Goal: Task Accomplishment & Management: Complete application form

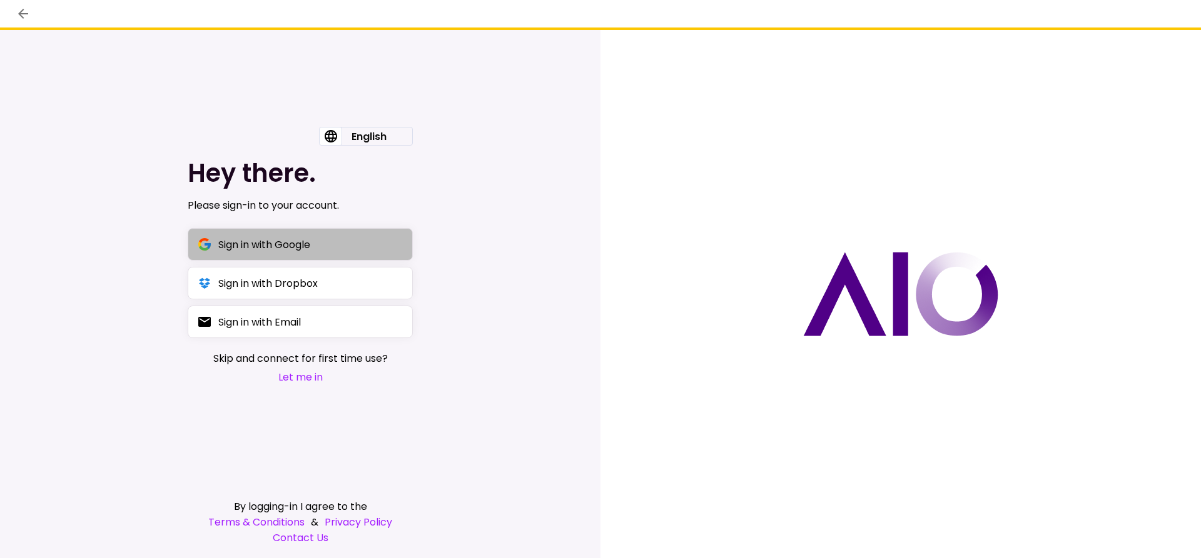
click at [279, 245] on div "Sign in with Google" at bounding box center [264, 245] width 92 height 16
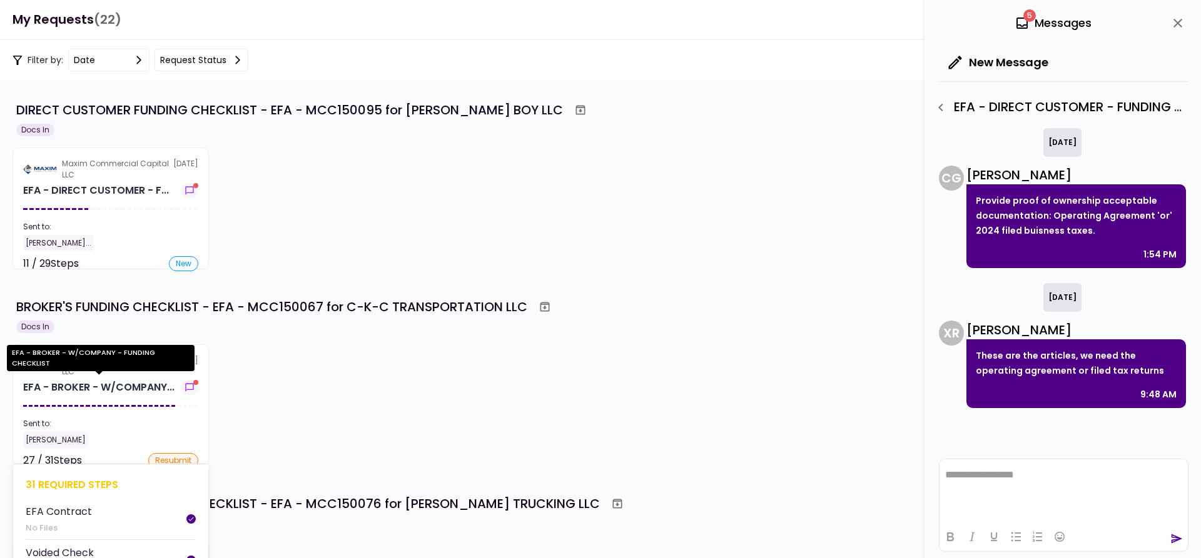
click at [114, 381] on div "EFA - BROKER - W/COMPANY..." at bounding box center [98, 387] width 151 height 15
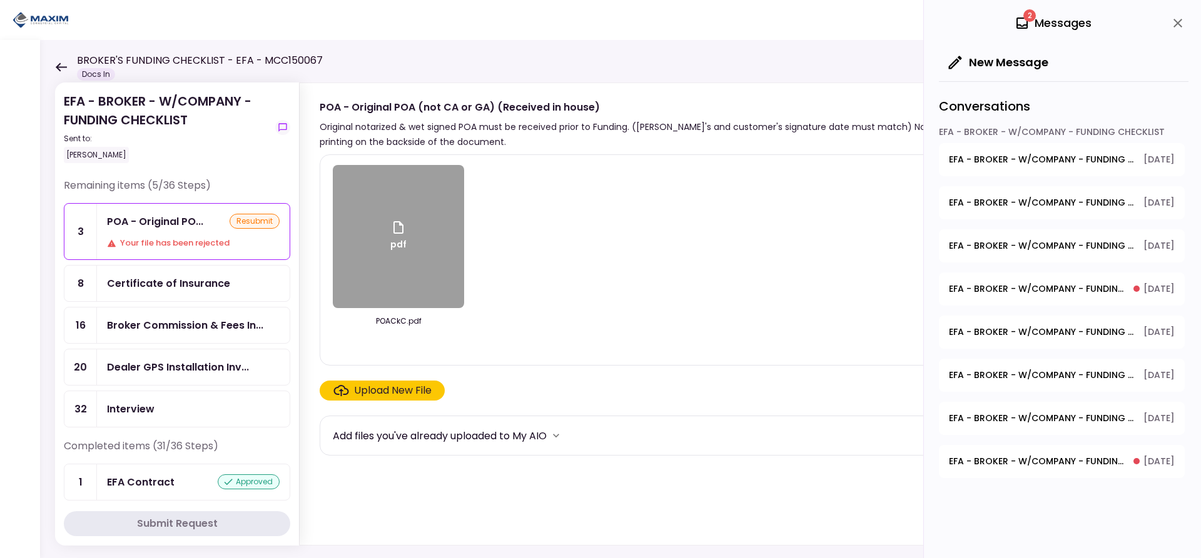
click at [178, 283] on div "Certificate of Insurance" at bounding box center [168, 284] width 123 height 16
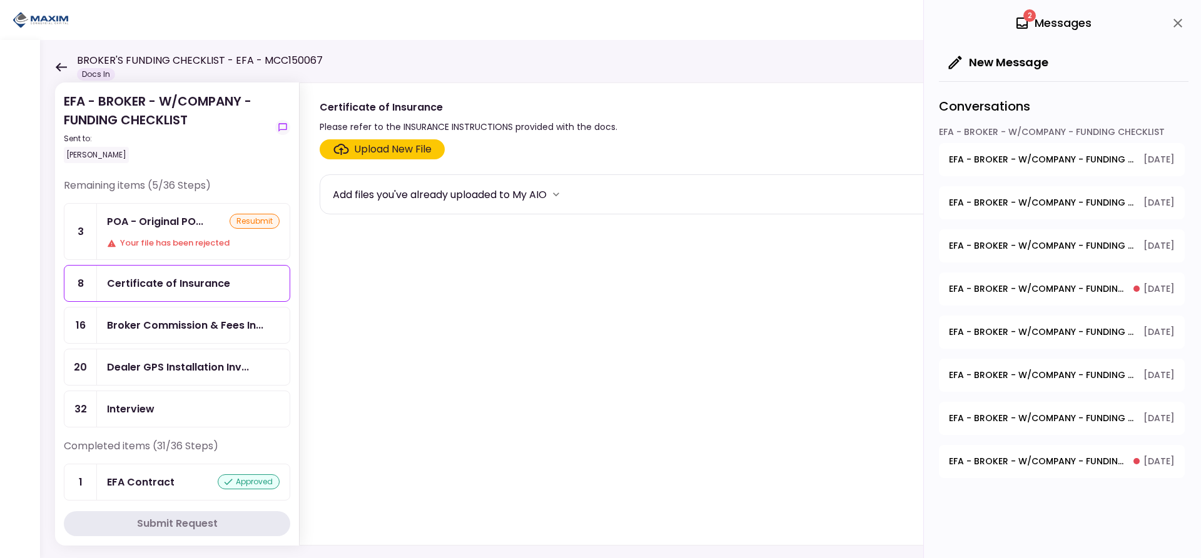
click at [386, 143] on div "Upload New File" at bounding box center [393, 149] width 78 height 15
click at [0, 0] on input "Upload New File" at bounding box center [0, 0] width 0 height 0
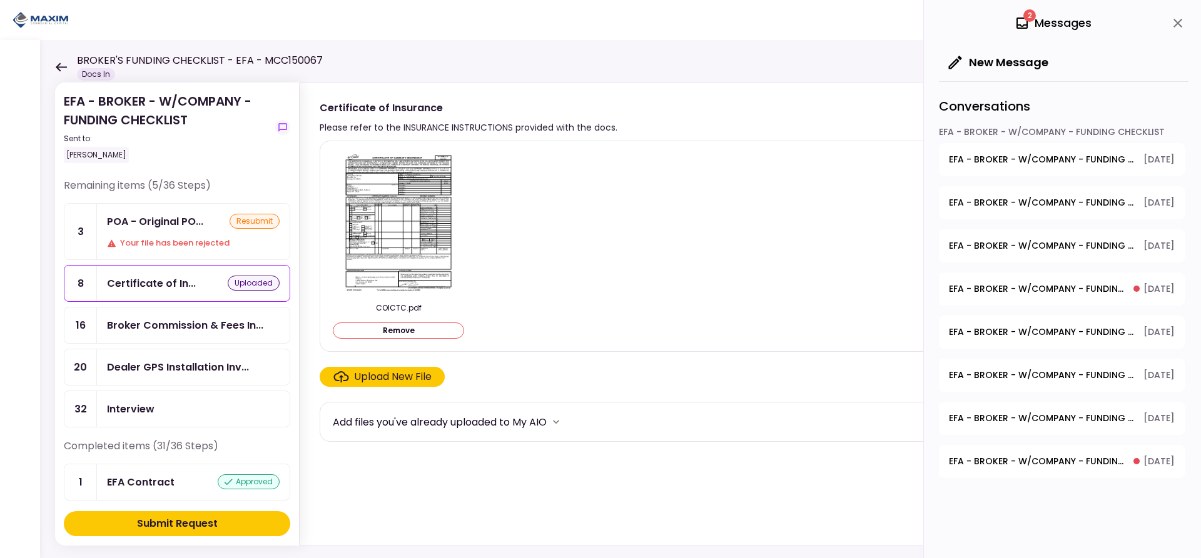
click at [376, 377] on div "Upload New File" at bounding box center [393, 377] width 78 height 15
click at [0, 0] on input "Upload New File" at bounding box center [0, 0] width 0 height 0
click at [172, 523] on div "Submit Request" at bounding box center [177, 524] width 81 height 15
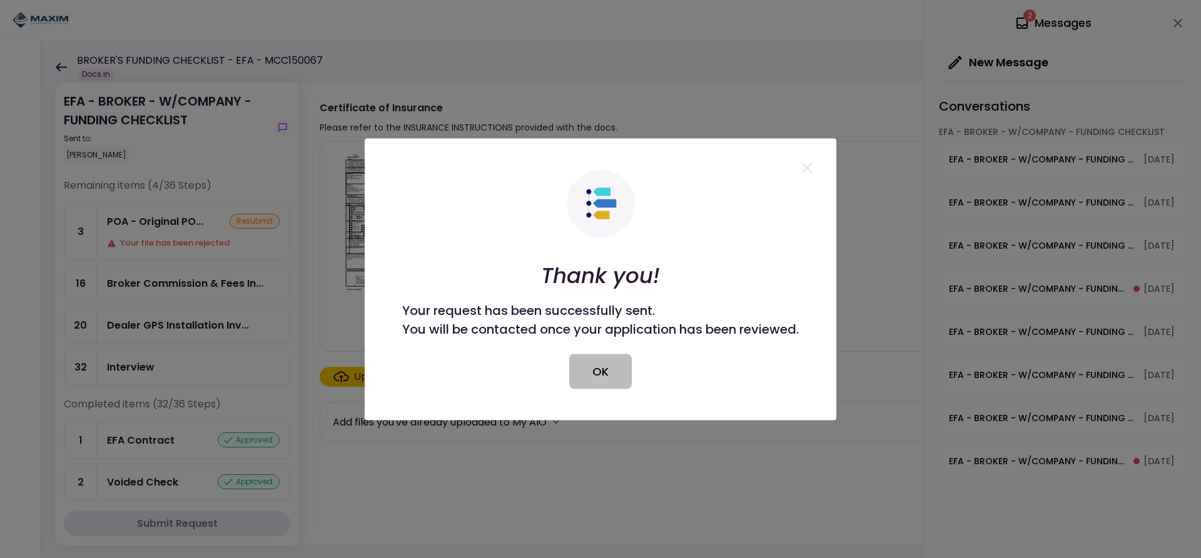
click at [600, 368] on button "OK" at bounding box center [600, 371] width 63 height 35
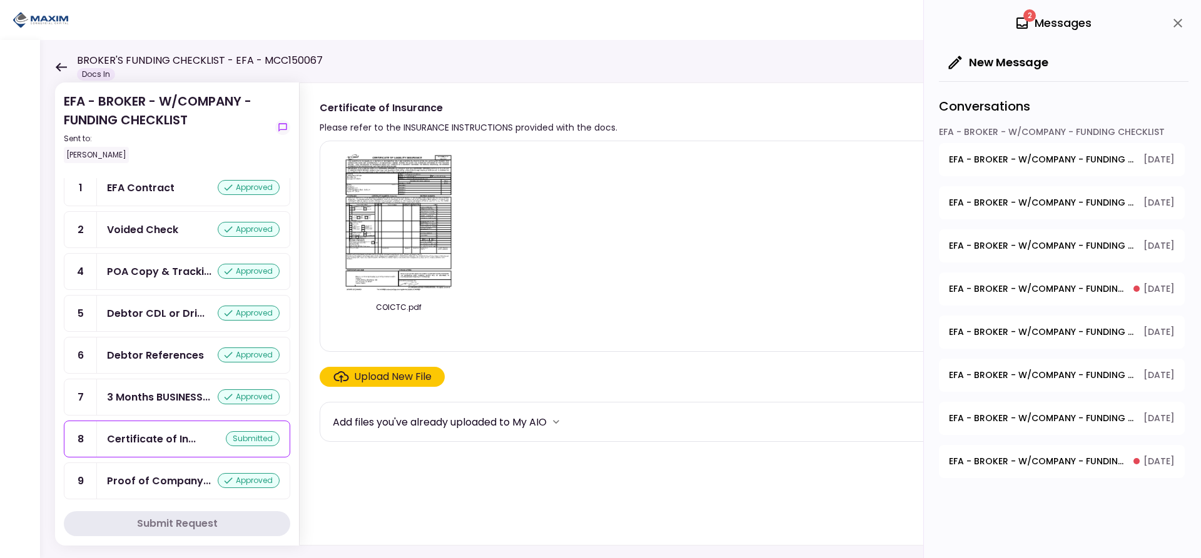
scroll to position [250, 0]
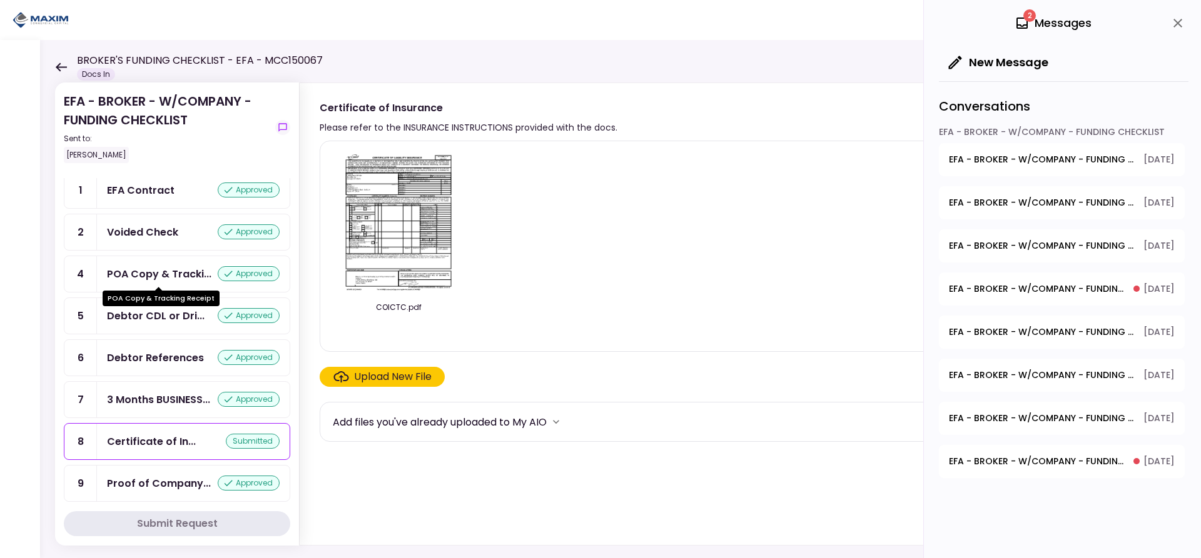
click at [177, 274] on div "POA Copy & Tracki..." at bounding box center [159, 274] width 104 height 16
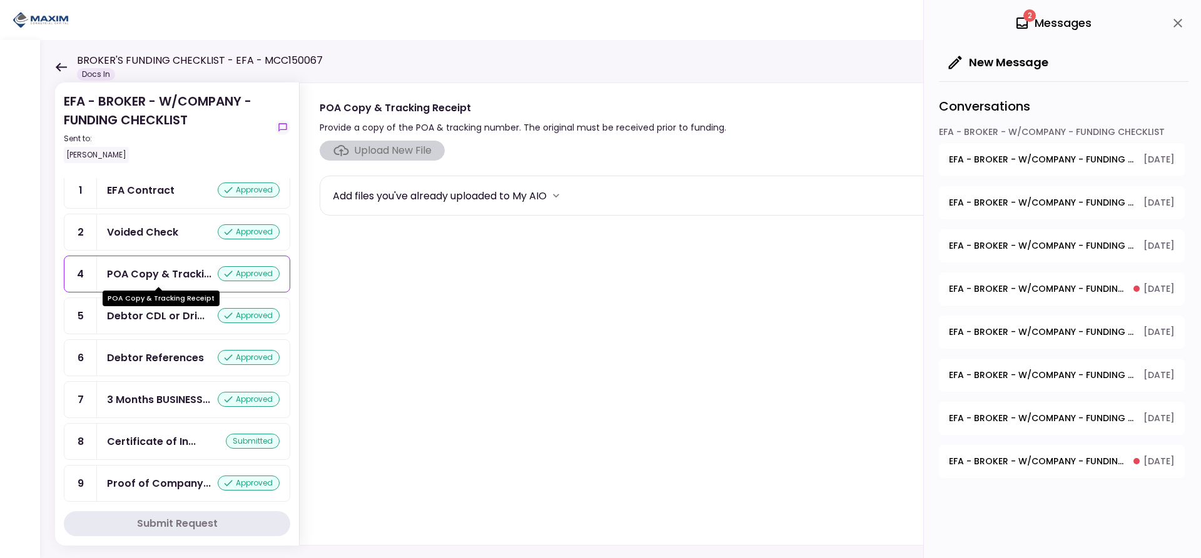
click at [177, 268] on div "POA Copy & Tracki..." at bounding box center [159, 274] width 104 height 16
click at [174, 271] on div "POA Copy & Tracki..." at bounding box center [159, 274] width 104 height 16
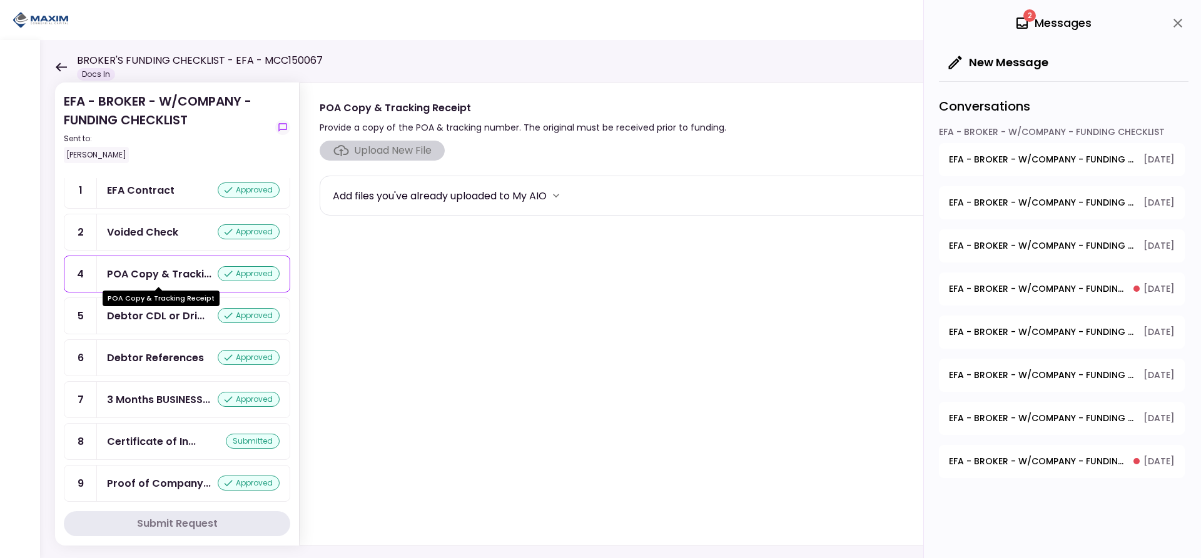
click at [176, 266] on div "POA Copy & Tracki..." at bounding box center [159, 274] width 104 height 16
click at [179, 263] on div "POA Copy & Tracki... approved" at bounding box center [193, 274] width 193 height 36
click at [181, 262] on div "POA Copy & Tracki... approved" at bounding box center [193, 274] width 193 height 36
click at [181, 268] on div "POA Copy & Tracki..." at bounding box center [159, 274] width 104 height 16
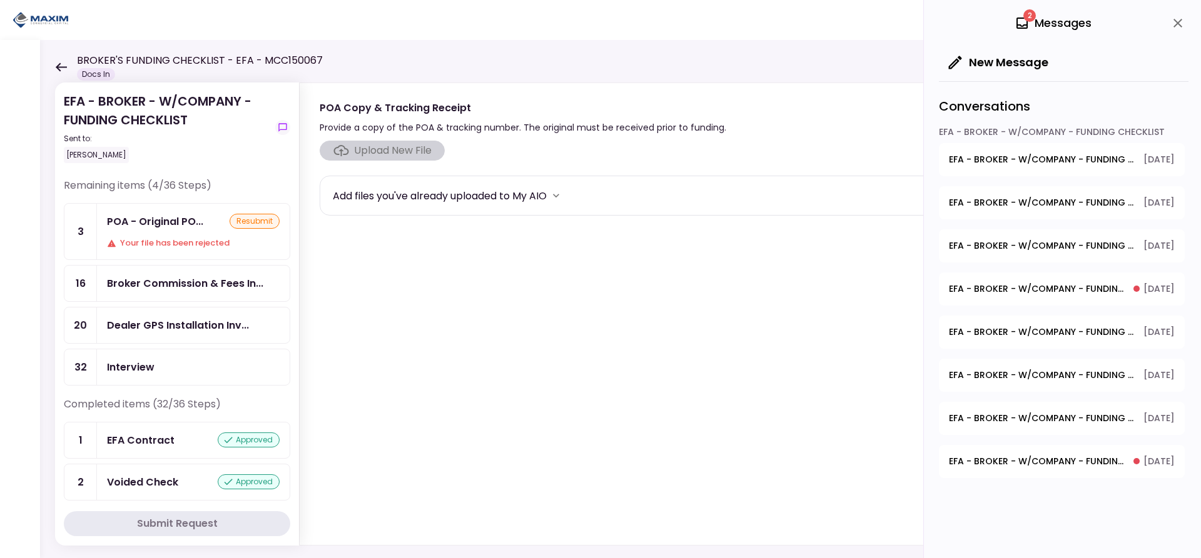
click at [505, 310] on section "Upload New File Add files you've already uploaded to My AIO" at bounding box center [737, 341] width 835 height 400
click at [403, 298] on section "Upload New File Add files you've already uploaded to My AIO" at bounding box center [737, 341] width 835 height 400
click at [190, 283] on div "Broker Commission & Fees In..." at bounding box center [185, 284] width 156 height 16
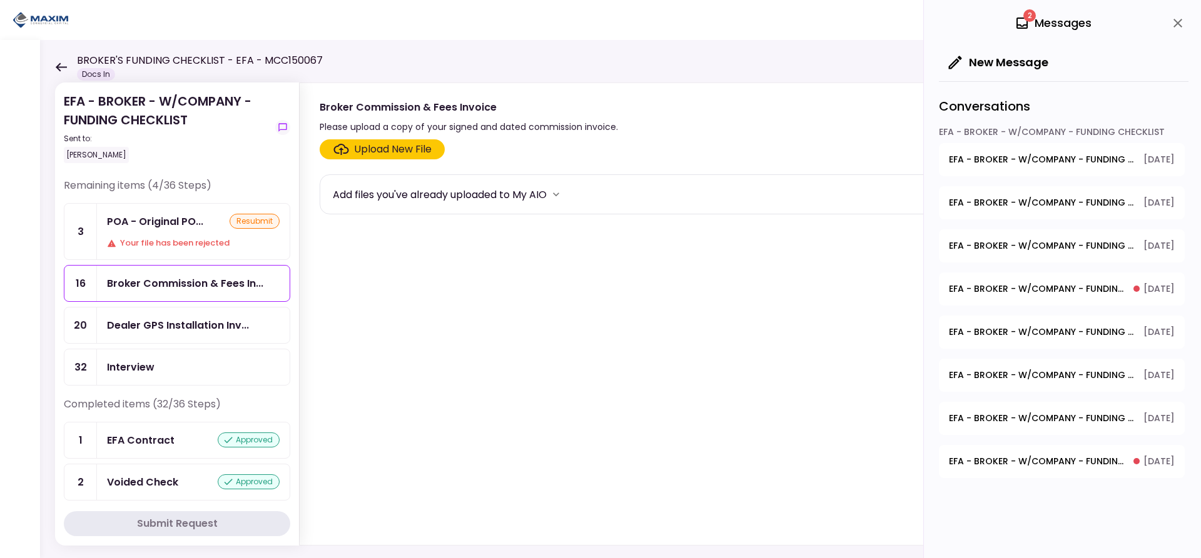
click at [59, 64] on icon at bounding box center [61, 67] width 11 height 9
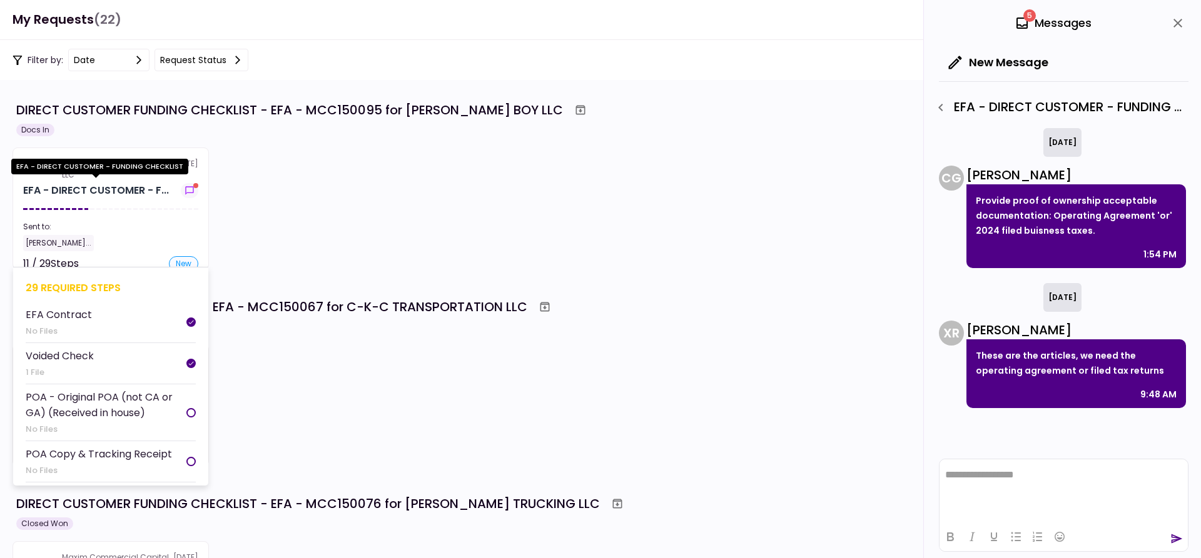
click at [104, 193] on div "EFA - DIRECT CUSTOMER - F..." at bounding box center [96, 190] width 146 height 15
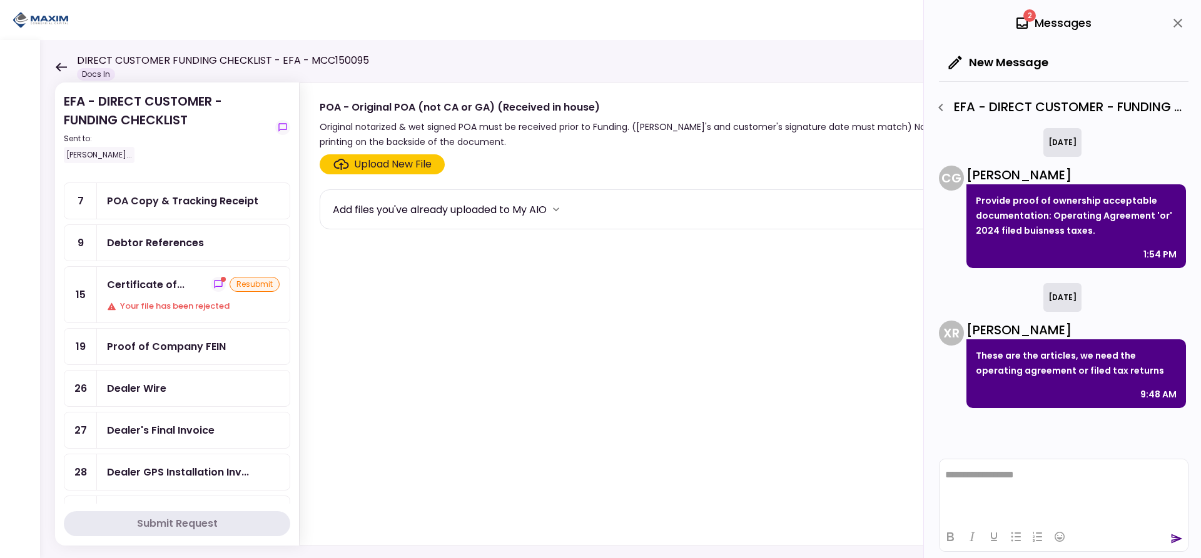
click at [158, 296] on div "Certificate of... resubmit Your file has been rejected" at bounding box center [193, 295] width 193 height 56
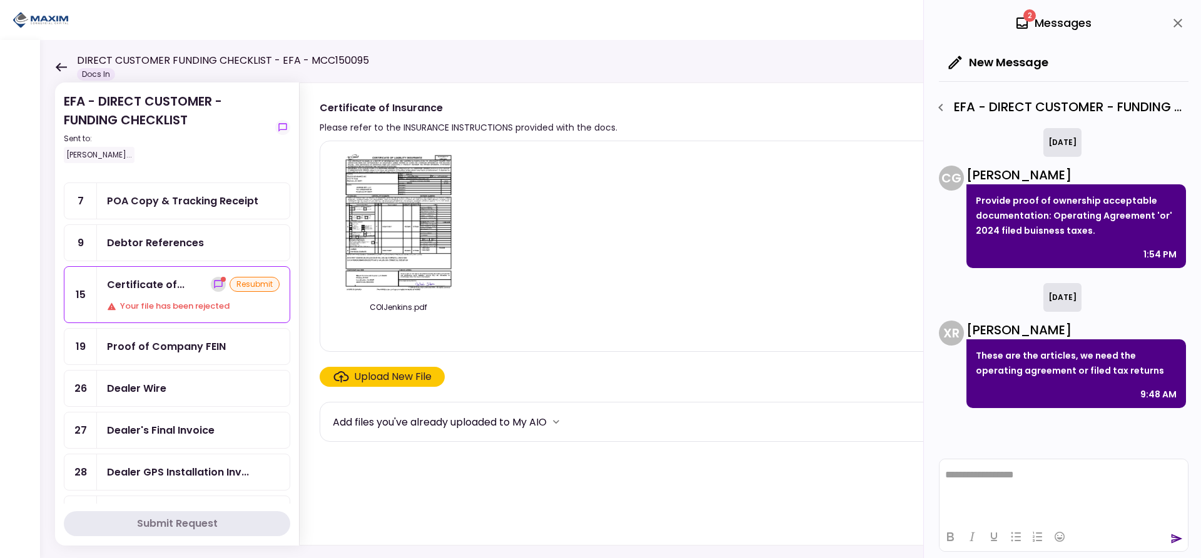
click at [214, 288] on icon "show-messages" at bounding box center [218, 285] width 10 height 10
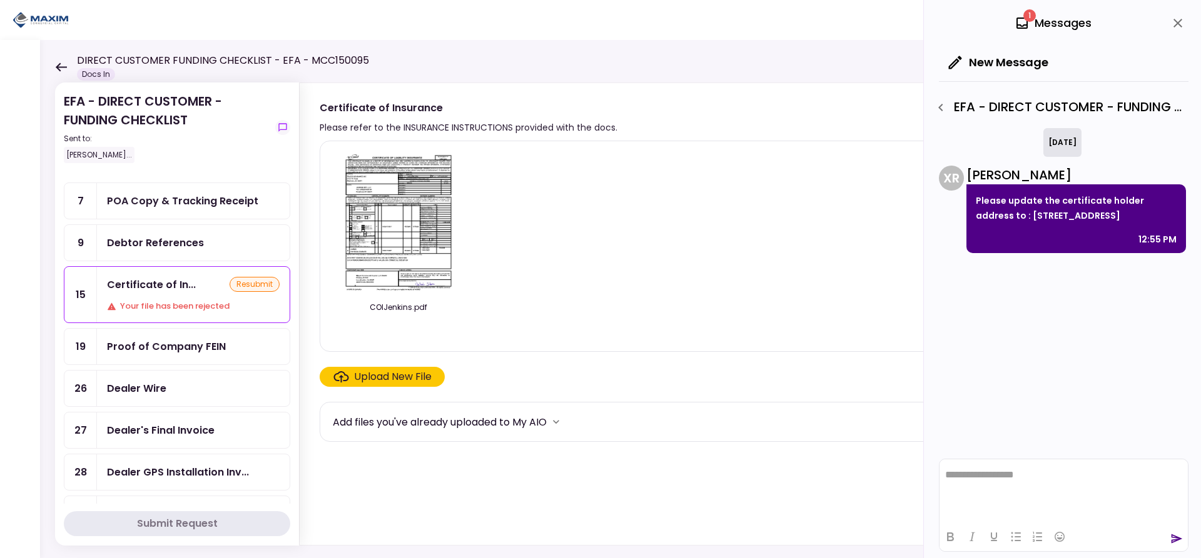
click at [979, 199] on p "Please update the certificate holder address to : [STREET_ADDRESS]" at bounding box center [1076, 208] width 201 height 30
drag, startPoint x: 973, startPoint y: 199, endPoint x: 1064, endPoint y: 231, distance: 95.9
click at [1064, 231] on div "Please update the certificate holder address to : [STREET_ADDRESS] 12:55 PM" at bounding box center [1075, 218] width 219 height 69
copy p "Please update the certificate holder address to : [STREET_ADDRESS]"
click at [401, 241] on img at bounding box center [398, 222] width 111 height 143
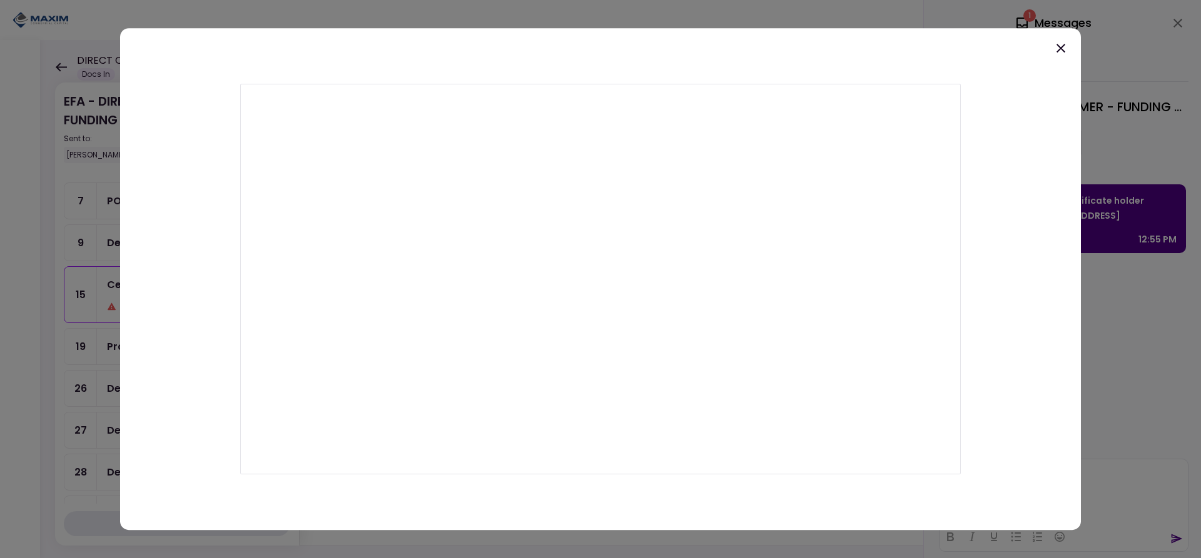
click at [1062, 46] on icon at bounding box center [1060, 48] width 15 height 15
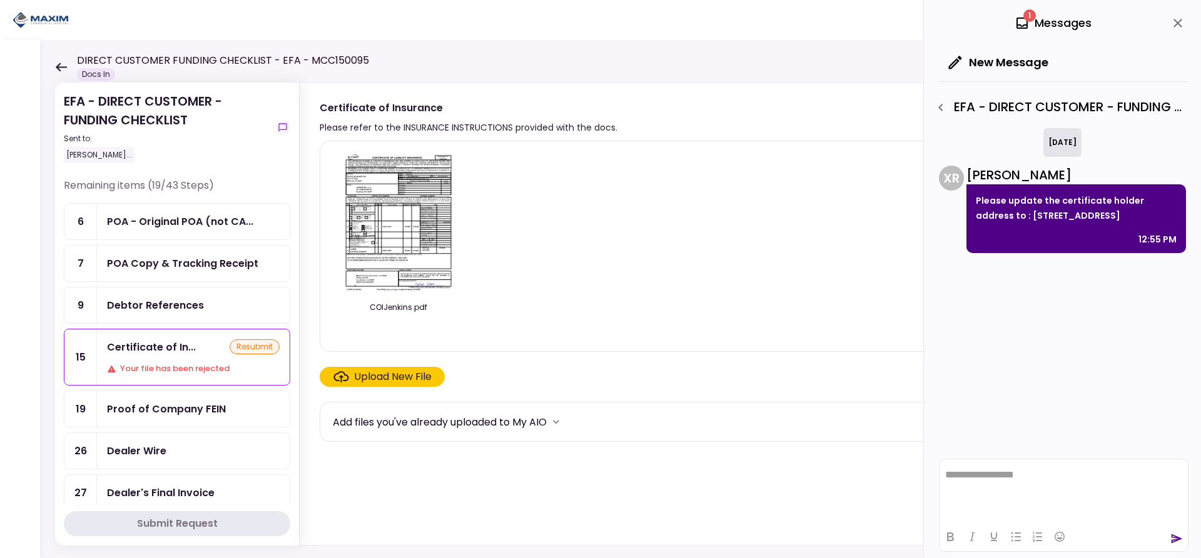
click at [57, 65] on icon at bounding box center [61, 67] width 12 height 9
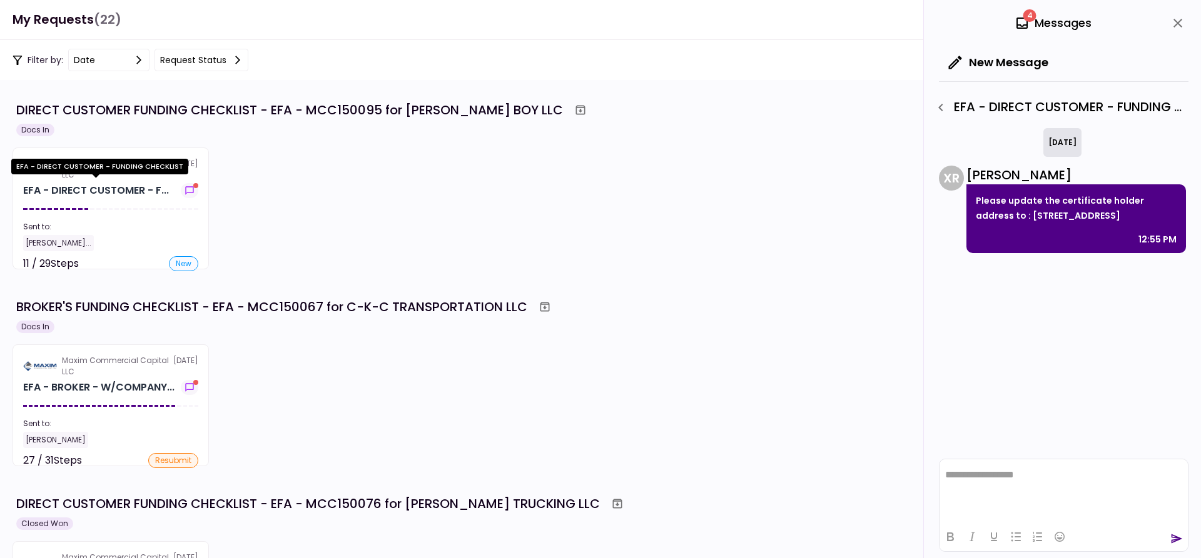
click at [103, 168] on div "EFA - DIRECT CUSTOMER - FUNDING CHECKLIST" at bounding box center [99, 167] width 177 height 16
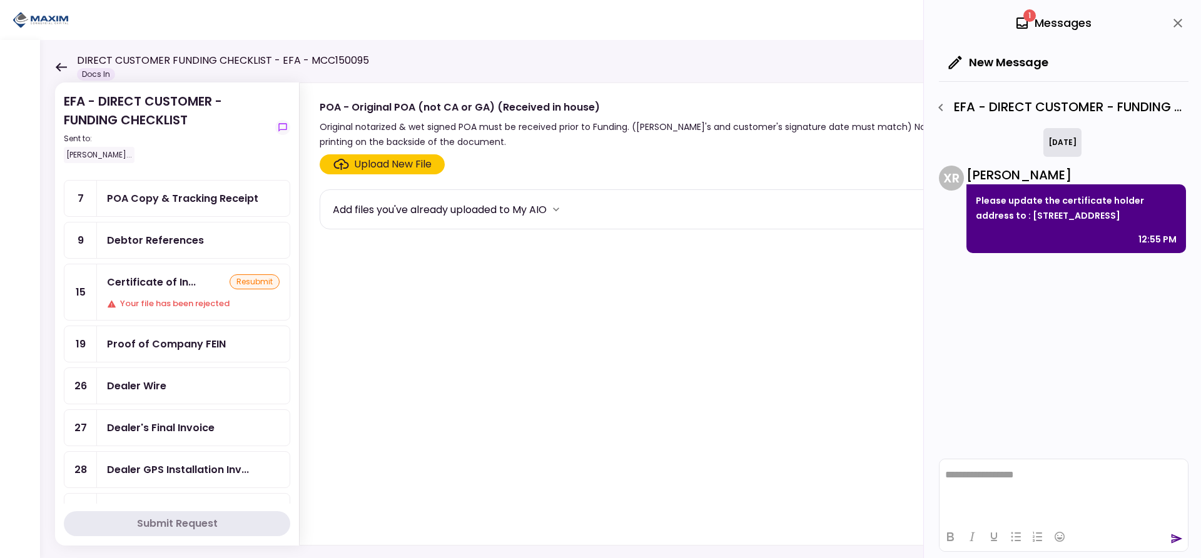
scroll to position [63, 0]
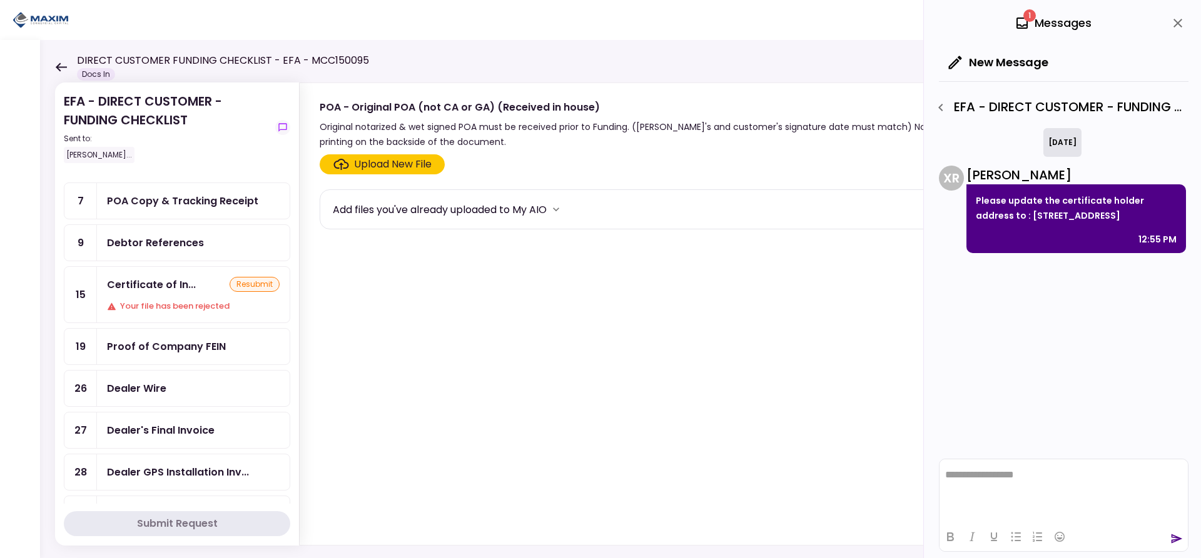
click at [163, 203] on div "POA Copy & Tracking Receipt" at bounding box center [182, 201] width 151 height 16
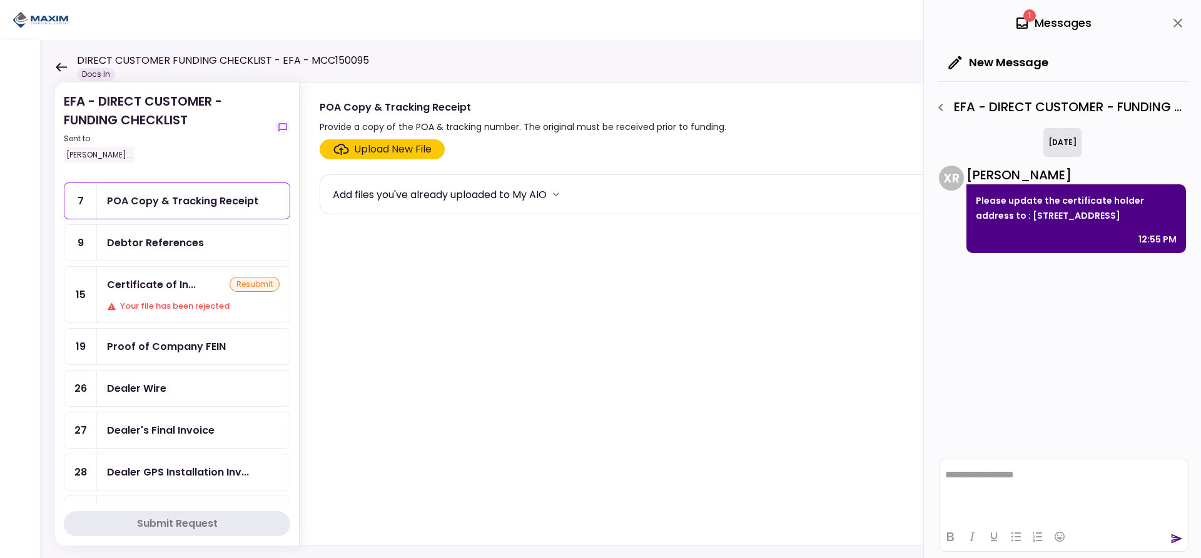
click at [386, 151] on div "Upload New File" at bounding box center [393, 149] width 78 height 15
click at [0, 0] on input "Upload New File" at bounding box center [0, 0] width 0 height 0
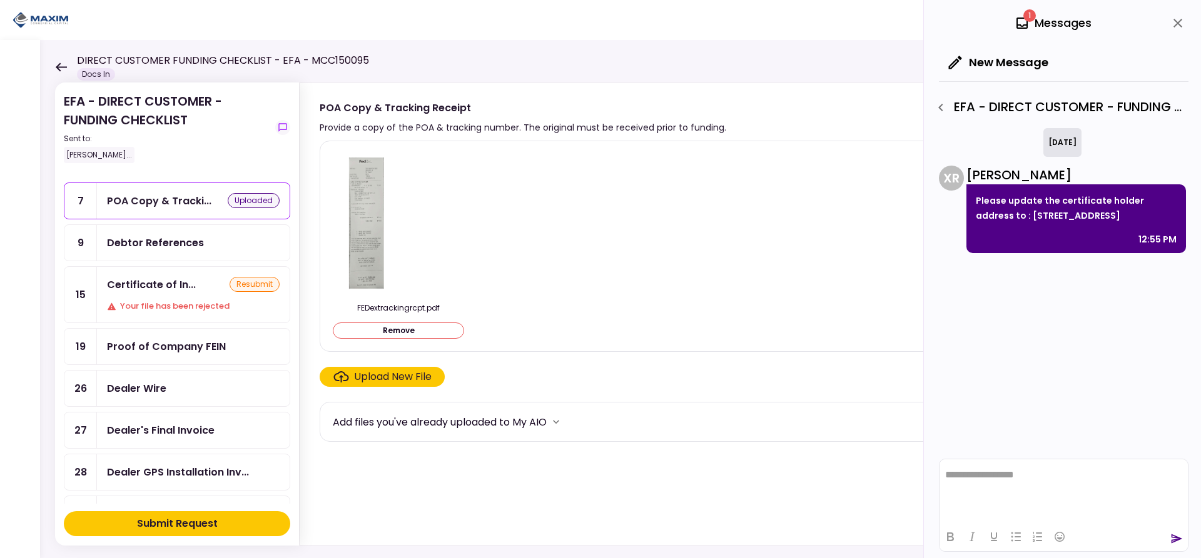
click at [382, 378] on div "Upload New File" at bounding box center [393, 377] width 78 height 15
click at [0, 0] on input "Upload New File" at bounding box center [0, 0] width 0 height 0
click at [190, 520] on div "Submit Request" at bounding box center [177, 524] width 81 height 15
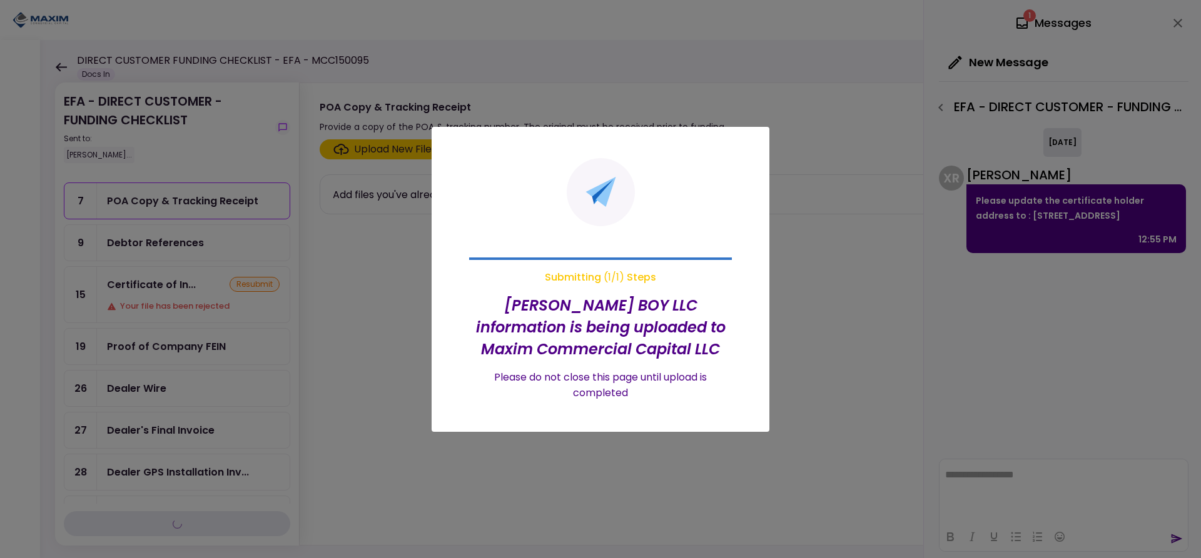
scroll to position [21, 0]
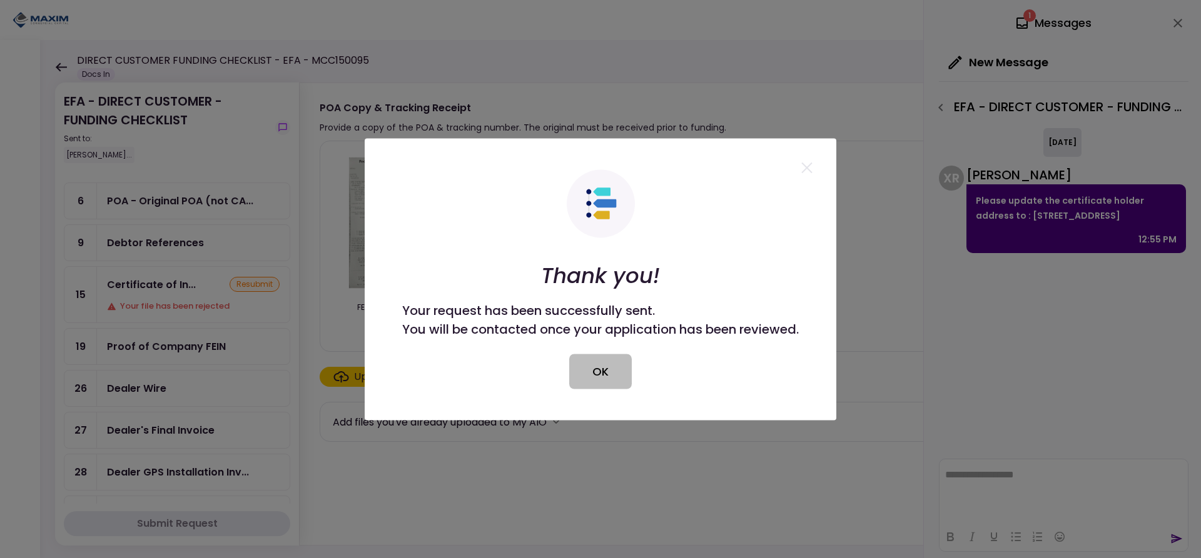
click at [591, 384] on button "OK" at bounding box center [600, 371] width 63 height 35
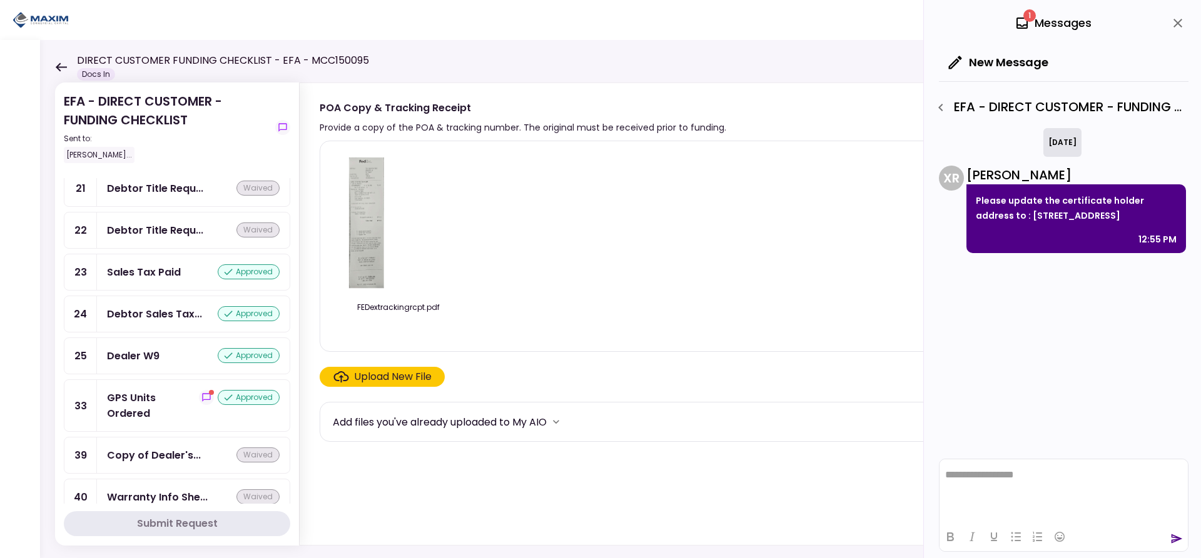
scroll to position [1521, 0]
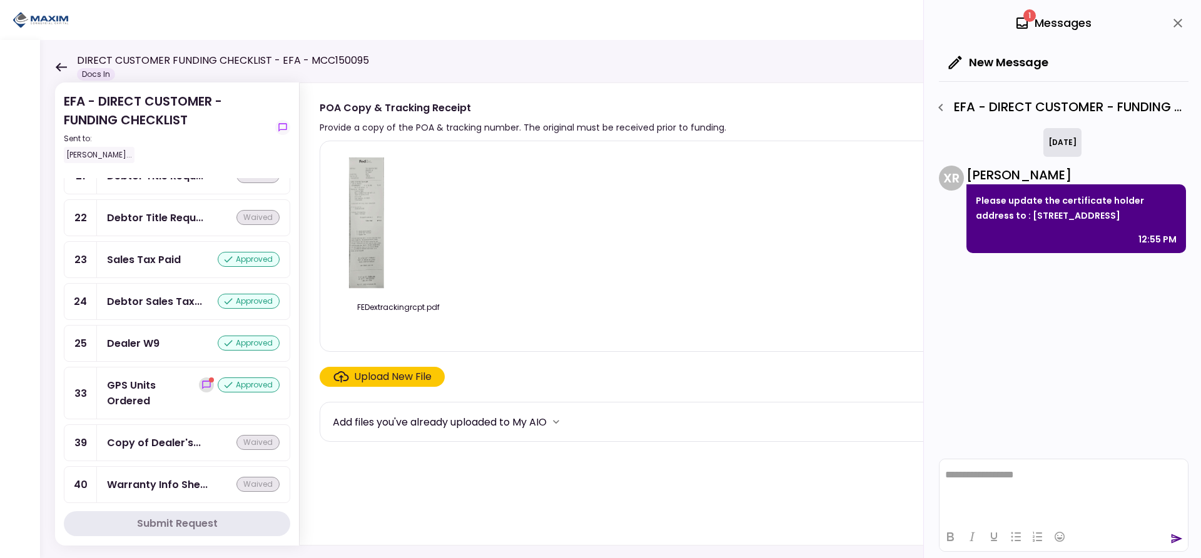
click at [199, 386] on button "show-messages" at bounding box center [206, 385] width 15 height 15
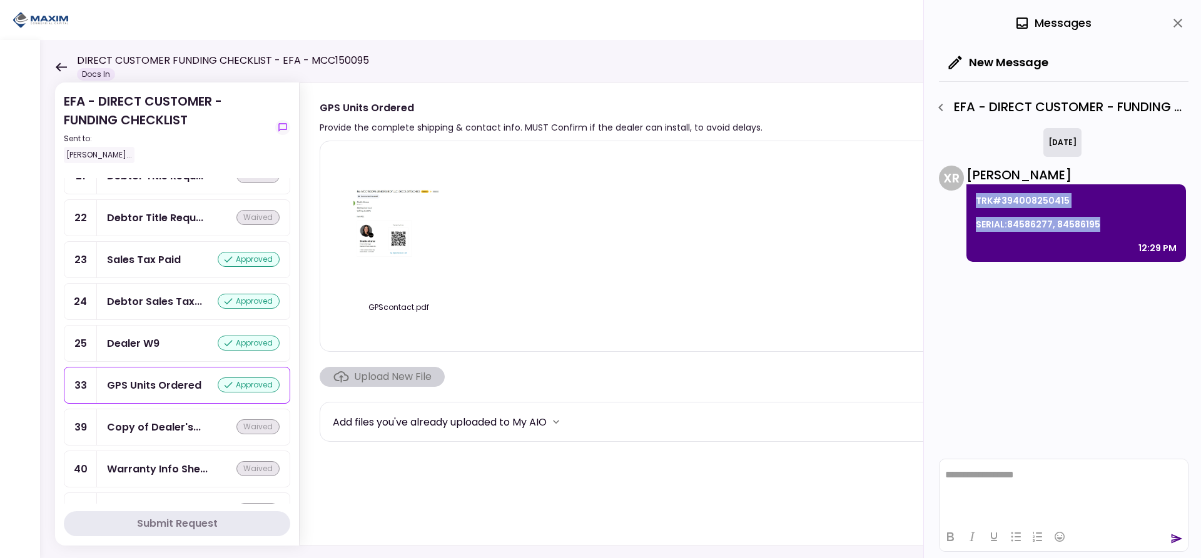
drag, startPoint x: 1102, startPoint y: 223, endPoint x: 976, endPoint y: 204, distance: 128.2
click at [976, 204] on div "TRK#394008250415 SERIAL:84586277, 84586195 12:29 PM" at bounding box center [1075, 223] width 219 height 78
copy div "TRK#394008250415 SERIAL:84586277, 84586195"
click at [1057, 236] on div "TRK#394008250415 SERIAL:84586277, 84586195 12:29 PM" at bounding box center [1075, 223] width 219 height 78
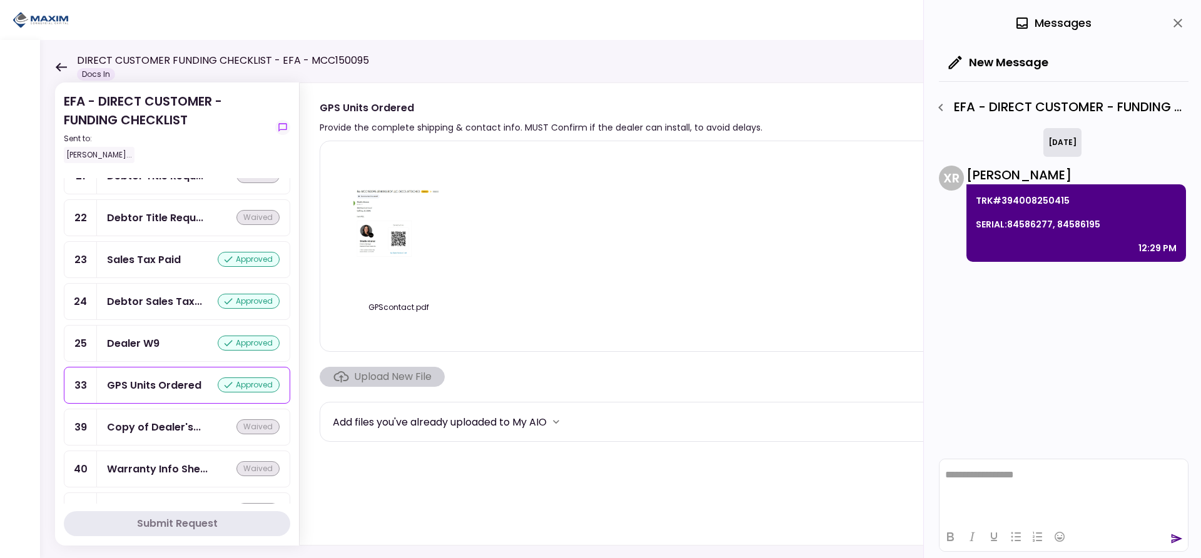
click at [1057, 236] on div "TRK#394008250415 SERIAL:84586277, 84586195 12:29 PM" at bounding box center [1075, 223] width 219 height 78
click at [1056, 236] on div "TRK#394008250415 SERIAL:84586277, 84586195 12:29 PM" at bounding box center [1075, 223] width 219 height 78
click at [1055, 227] on p "SERIAL:84586277, 84586195" at bounding box center [1076, 224] width 201 height 15
click at [1055, 226] on p "SERIAL:84586277, 84586195" at bounding box center [1076, 224] width 201 height 15
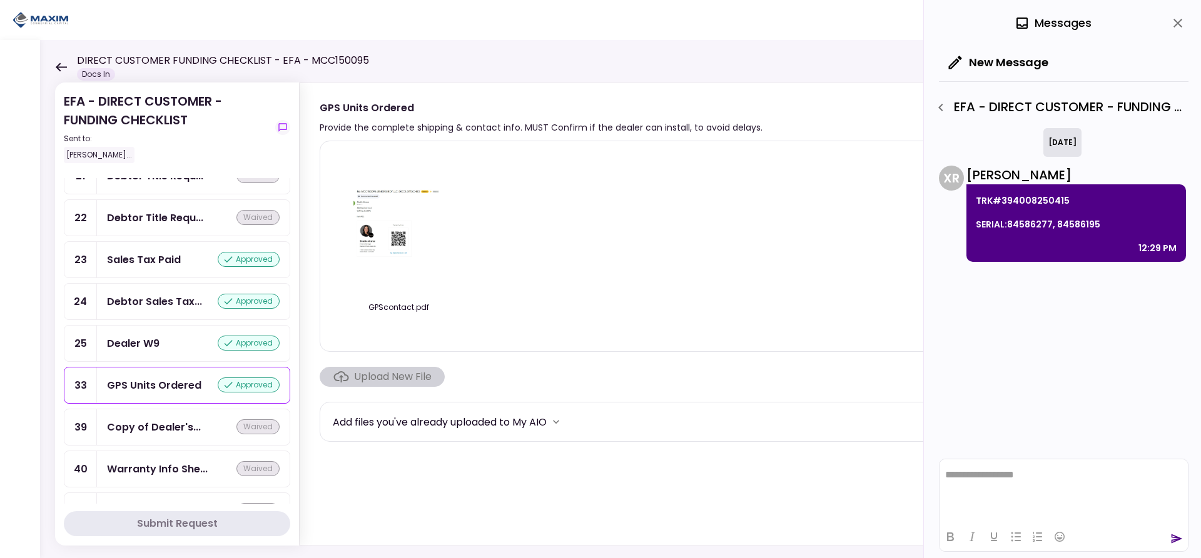
drag, startPoint x: 1054, startPoint y: 224, endPoint x: 1001, endPoint y: 198, distance: 58.5
click at [1001, 198] on p "TRK#394008250415" at bounding box center [1076, 200] width 201 height 15
copy div "TRK#394008250415"
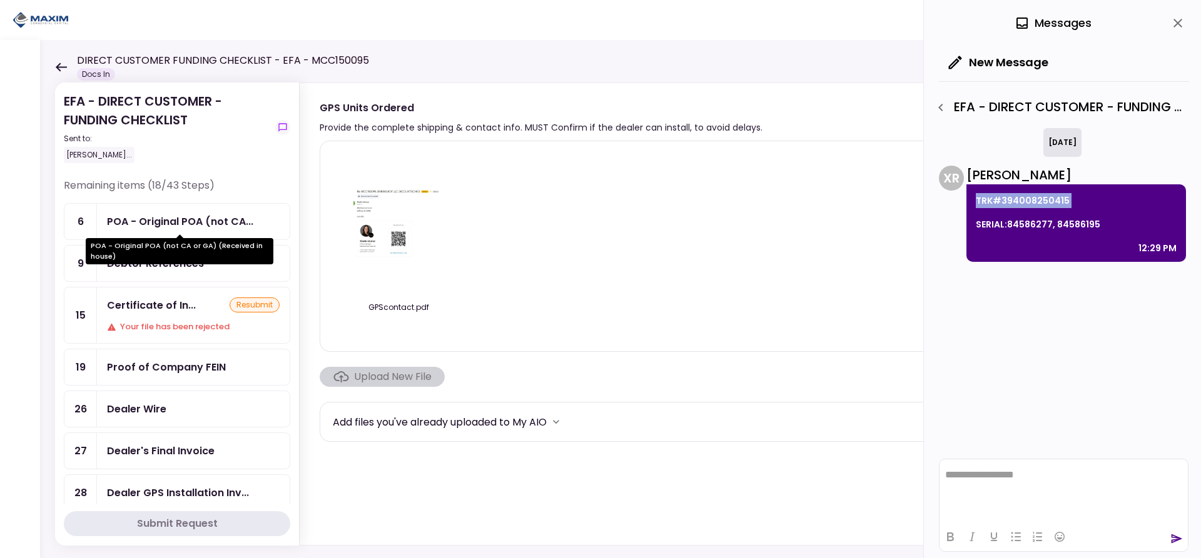
click at [165, 221] on div "POA - Original POA (not CA..." at bounding box center [180, 222] width 146 height 16
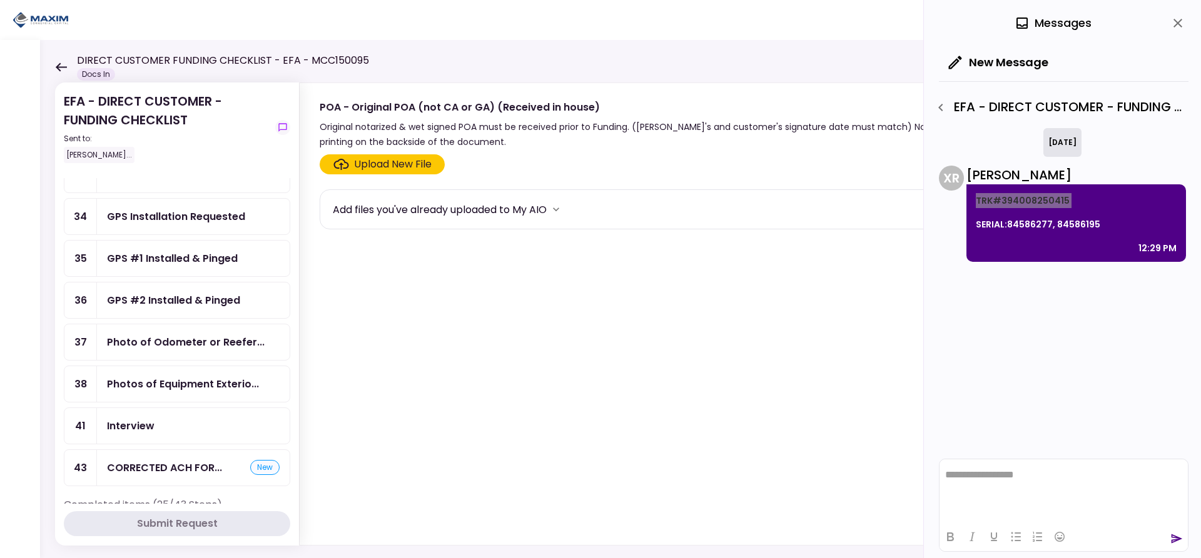
scroll to position [500, 0]
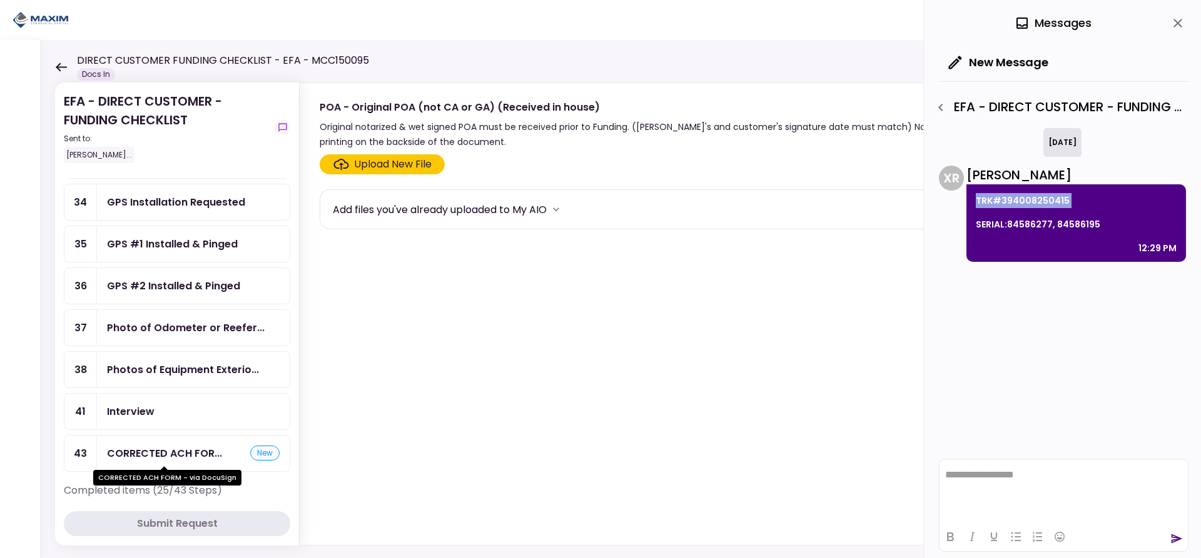
click at [171, 454] on div "CORRECTED ACH FOR..." at bounding box center [164, 454] width 115 height 16
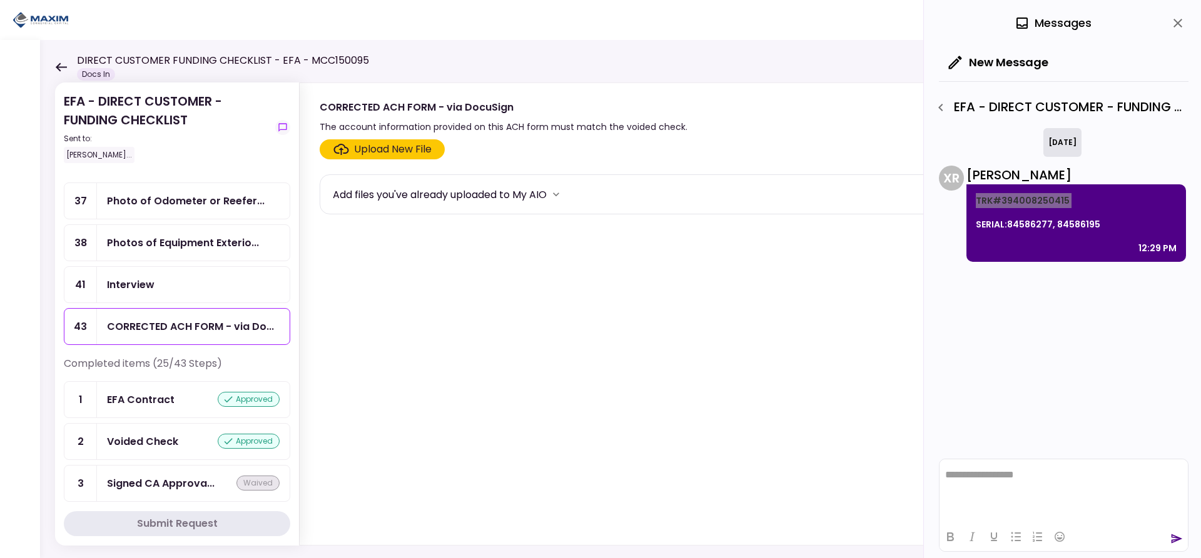
scroll to position [625, 0]
click at [57, 68] on icon at bounding box center [61, 67] width 11 height 9
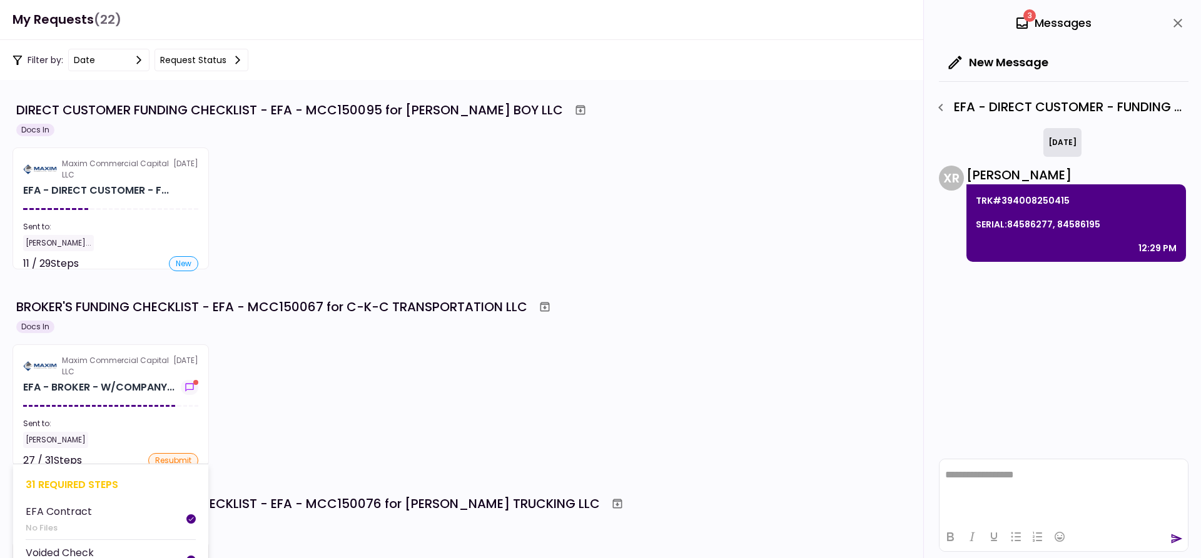
click at [134, 360] on div "Maxim Commercial Capital LLC" at bounding box center [117, 366] width 111 height 23
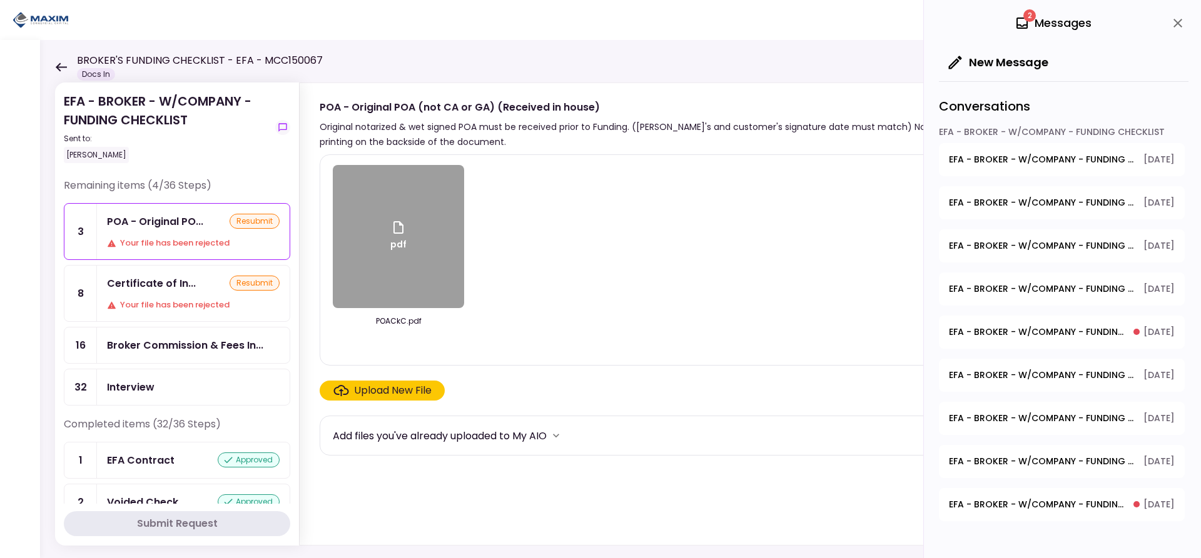
click at [168, 288] on div "Certificate of In..." at bounding box center [151, 284] width 89 height 16
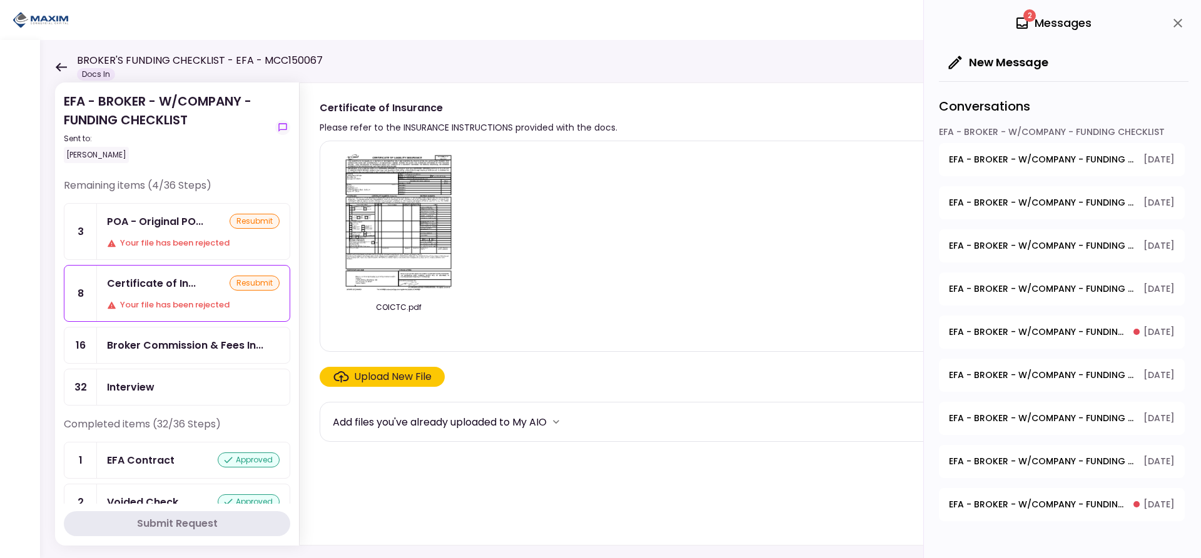
click at [378, 376] on div "Upload New File" at bounding box center [393, 377] width 78 height 15
click at [0, 0] on input "Upload New File" at bounding box center [0, 0] width 0 height 0
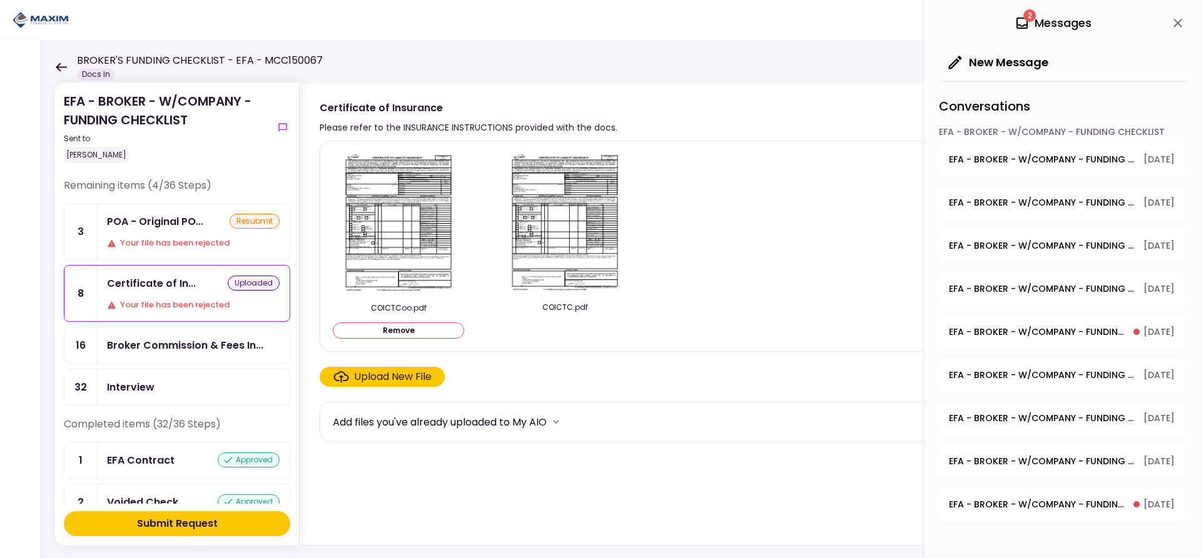
click at [178, 525] on div "Submit Request" at bounding box center [177, 524] width 81 height 15
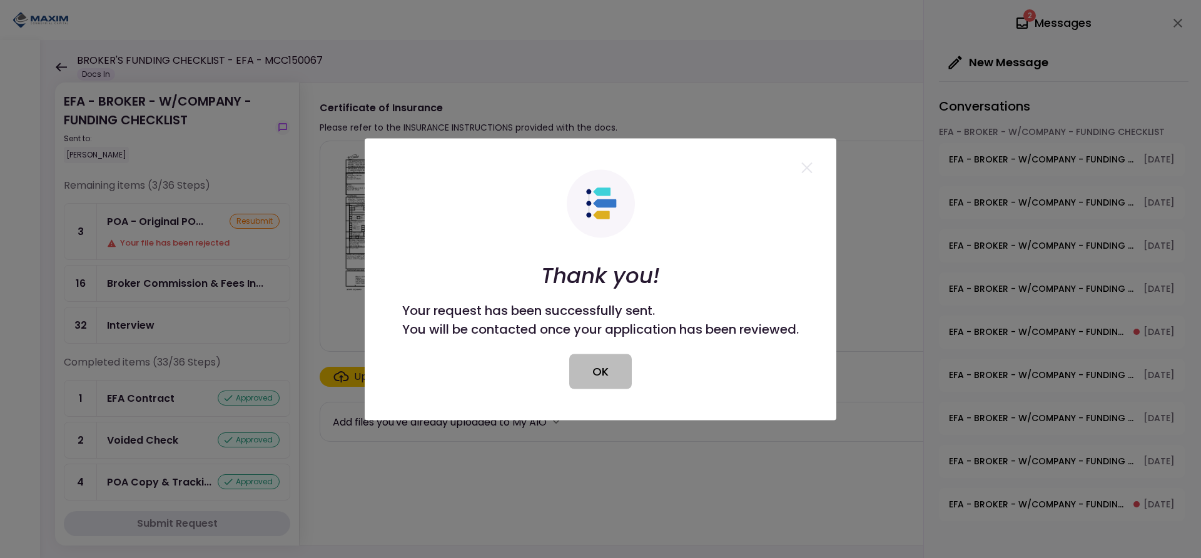
click at [611, 372] on button "OK" at bounding box center [600, 371] width 63 height 35
